Goal: Information Seeking & Learning: Learn about a topic

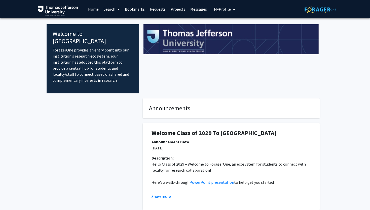
click at [106, 12] on link "Search" at bounding box center [111, 9] width 21 height 18
click at [113, 21] on span "Faculty/Staff" at bounding box center [119, 23] width 37 height 10
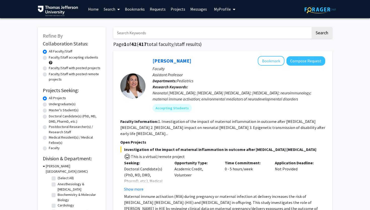
click at [142, 32] on input "Search Keywords" at bounding box center [212, 33] width 198 height 12
type input "medical education"
click at [312, 27] on button "Search" at bounding box center [322, 33] width 21 height 12
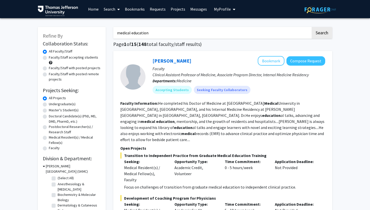
click at [49, 59] on label "Faculty/Staff accepting students" at bounding box center [73, 57] width 49 height 5
click at [49, 58] on input "Faculty/Staff accepting students" at bounding box center [50, 56] width 3 height 3
radio input "true"
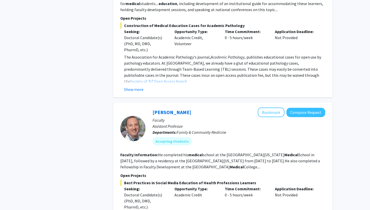
scroll to position [366, 0]
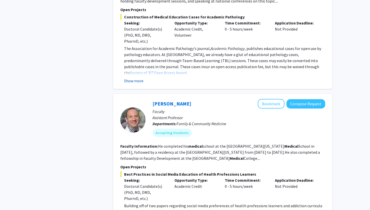
click at [139, 78] on button "Show more" at bounding box center [133, 81] width 19 height 6
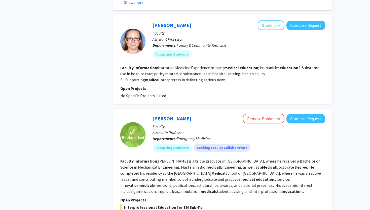
scroll to position [895, 0]
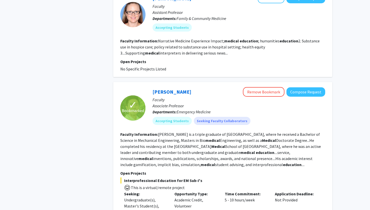
click at [160, 103] on p "Associate Professor" at bounding box center [239, 106] width 173 height 6
click at [172, 103] on p "Associate Professor" at bounding box center [239, 106] width 173 height 6
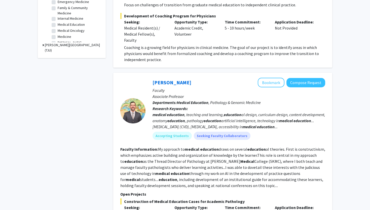
scroll to position [0, 0]
